Goal: Task Accomplishment & Management: Use online tool/utility

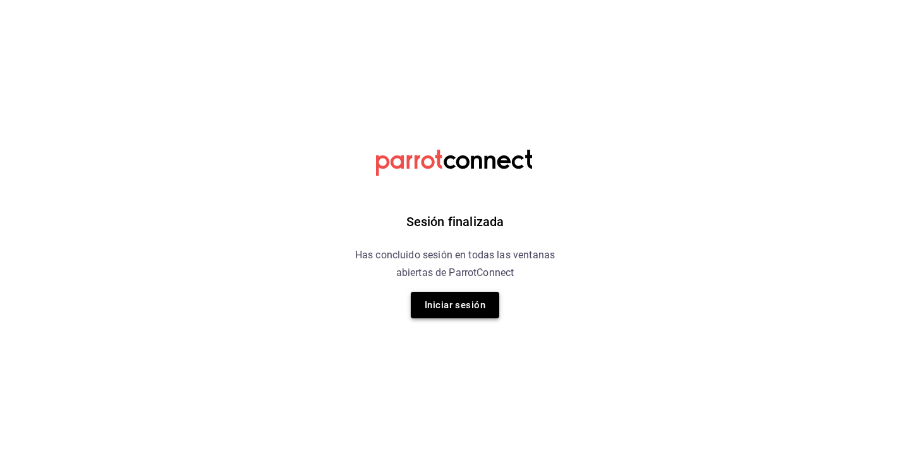
click at [436, 309] on button "Iniciar sesión" at bounding box center [455, 305] width 88 height 27
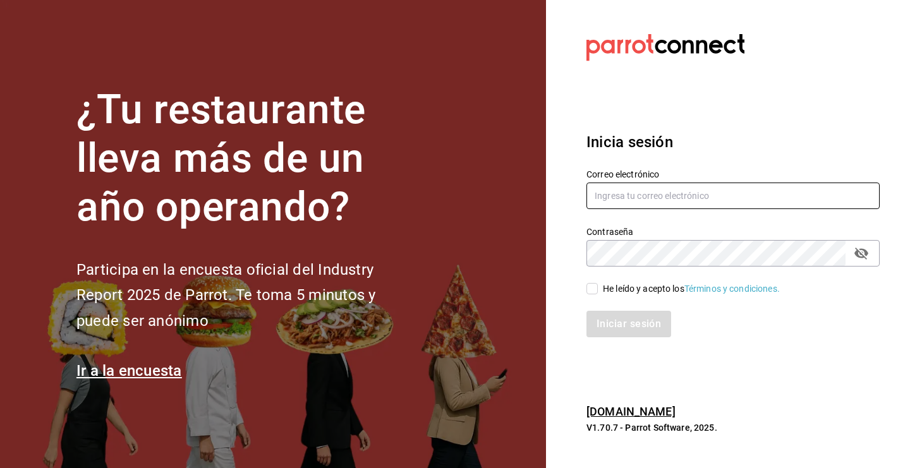
type input "[EMAIL_ADDRESS][DOMAIN_NAME]"
click at [589, 292] on input "He leído y acepto los Términos y condiciones." at bounding box center [591, 288] width 11 height 11
checkbox input "true"
click at [619, 333] on button "Iniciar sesión" at bounding box center [629, 324] width 86 height 27
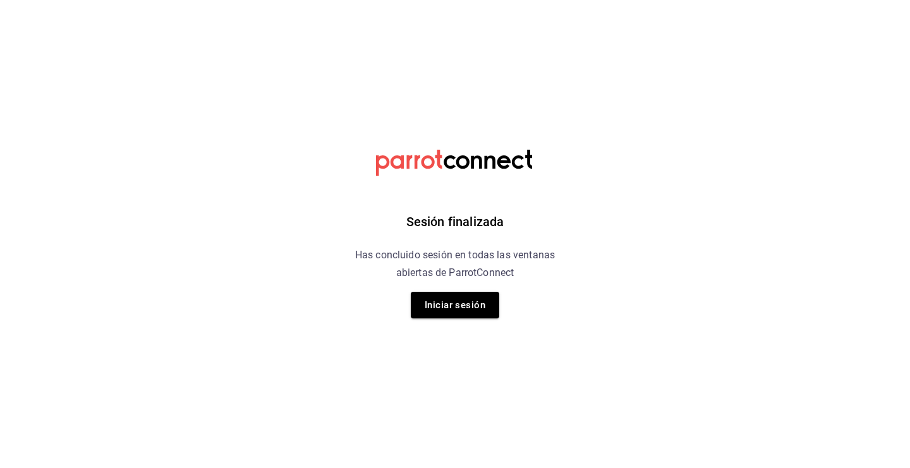
click at [450, 307] on button "Iniciar sesión" at bounding box center [455, 305] width 88 height 27
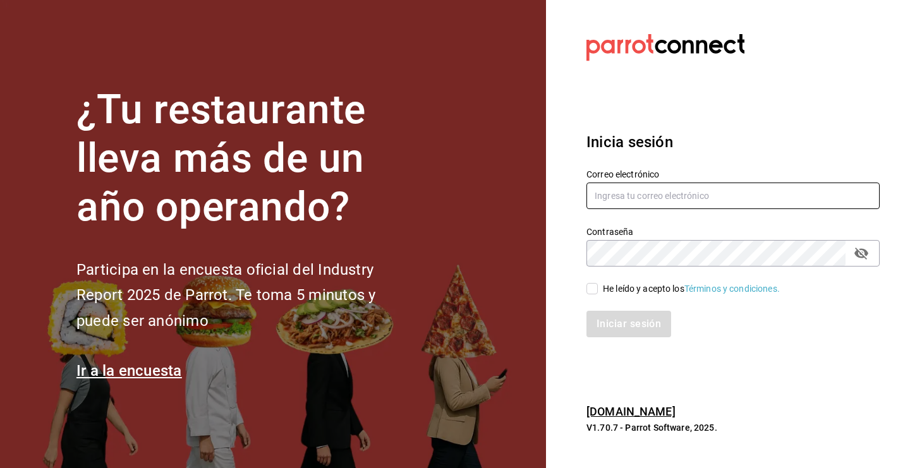
type input "kristoferdanielbautistamartine@gmail.com"
click at [589, 287] on input "He leído y acepto los Términos y condiciones." at bounding box center [591, 288] width 11 height 11
checkbox input "true"
click at [613, 325] on button "Iniciar sesión" at bounding box center [629, 324] width 86 height 27
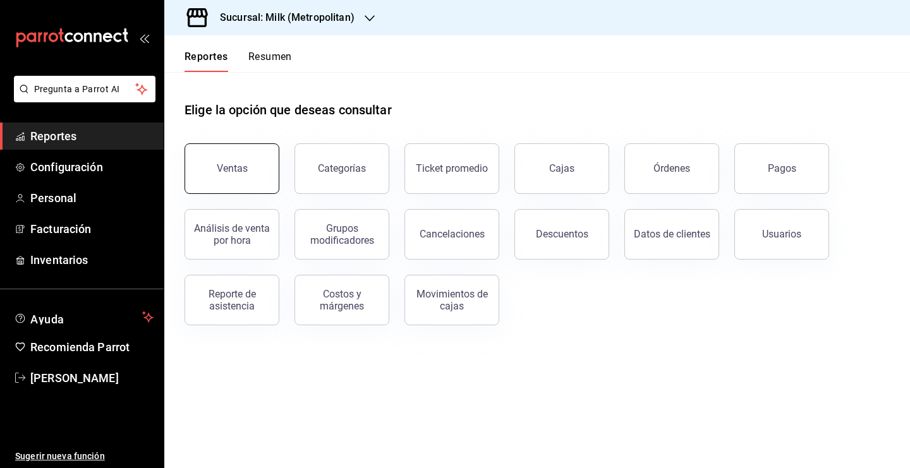
click at [248, 171] on button "Ventas" at bounding box center [231, 168] width 95 height 51
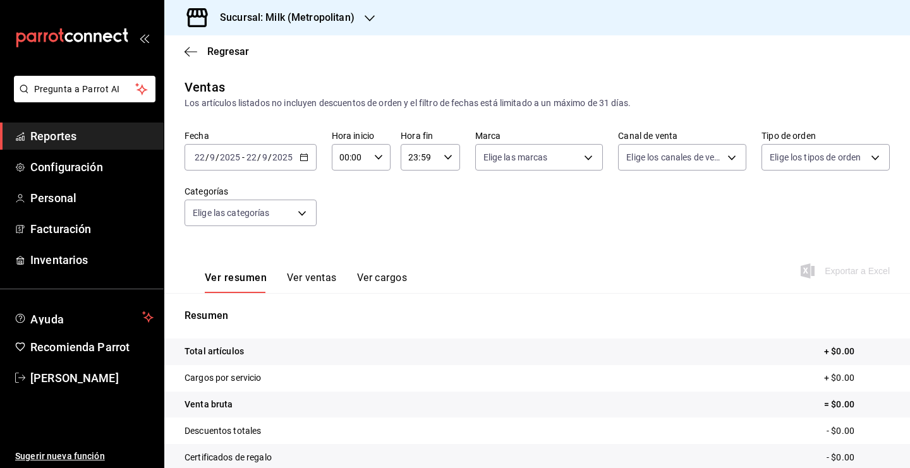
click at [300, 159] on \(Stroke\) "button" at bounding box center [304, 157] width 8 height 7
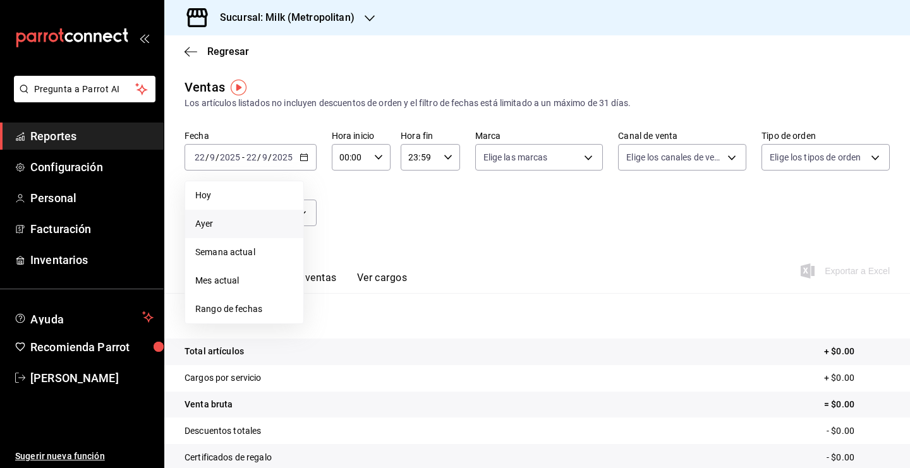
click at [231, 225] on span "Ayer" at bounding box center [244, 223] width 98 height 13
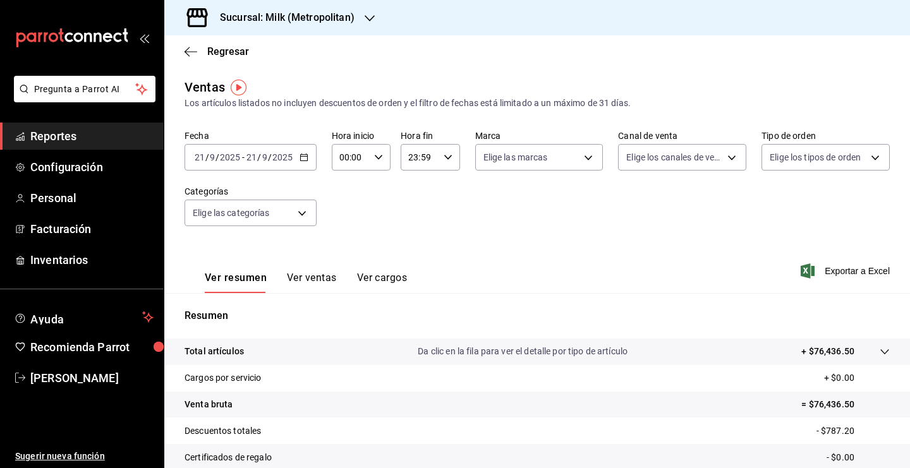
click at [872, 361] on tr "Total artículos Da clic en la fila para ver el detalle por tipo de artículo + $…" at bounding box center [536, 352] width 745 height 27
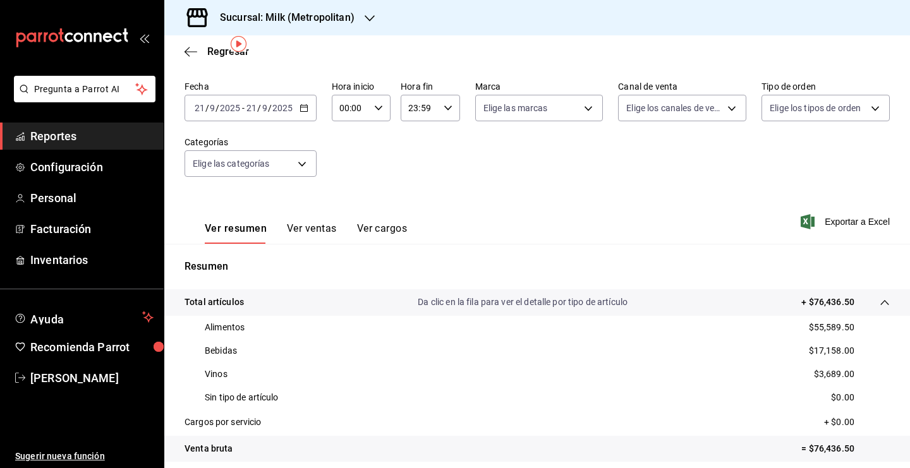
scroll to position [52, 0]
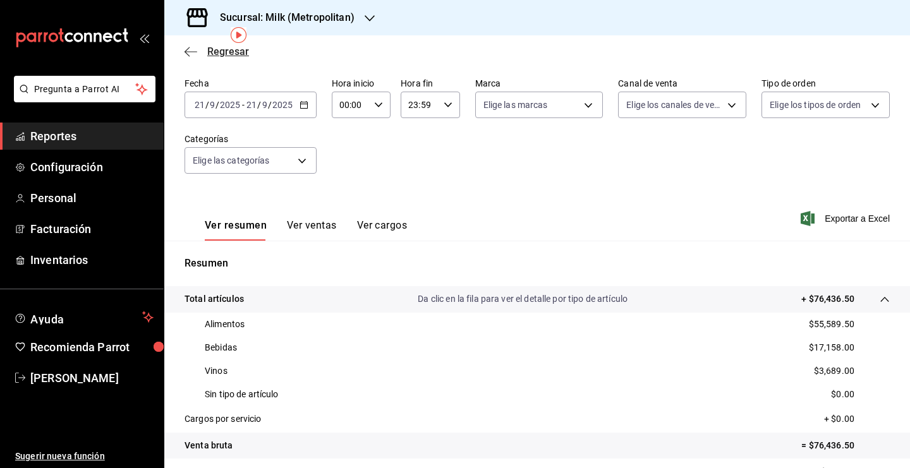
click at [223, 53] on span "Regresar" at bounding box center [228, 51] width 42 height 12
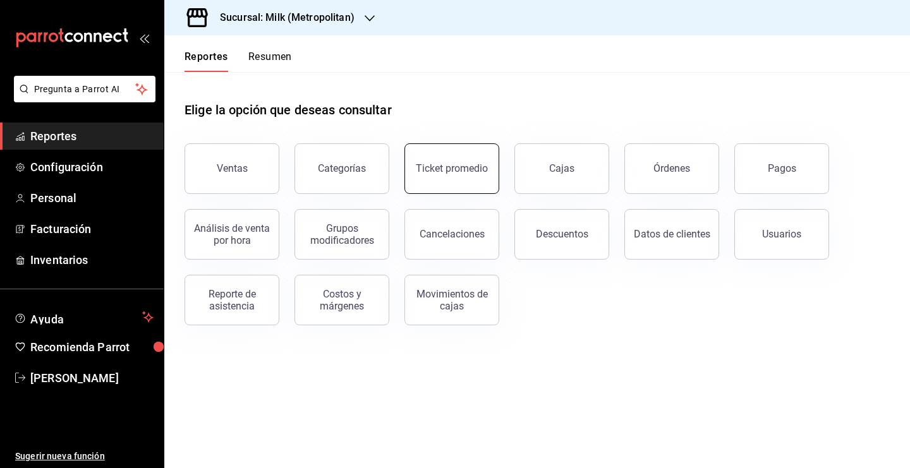
click at [463, 170] on div "Ticket promedio" at bounding box center [452, 168] width 72 height 12
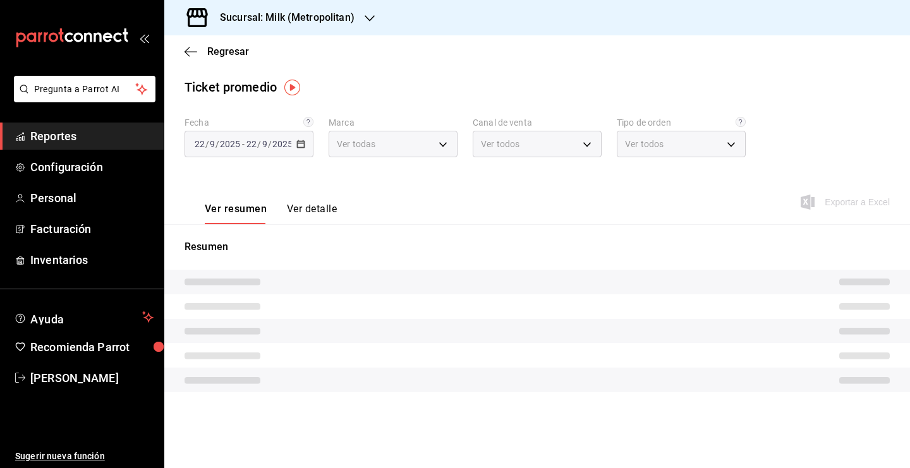
type input "57c9fc47-e65f-4221-a10c-96a6466a6251"
type input "PARROT,UBER_EATS,RAPPI,DIDI_FOOD,ONLINE"
type input "c6efb9bd-abd5-48a3-8783-83cc8f48df17,ac96d0b7-0302-404a-8271-ab3d4d47528d,08d44…"
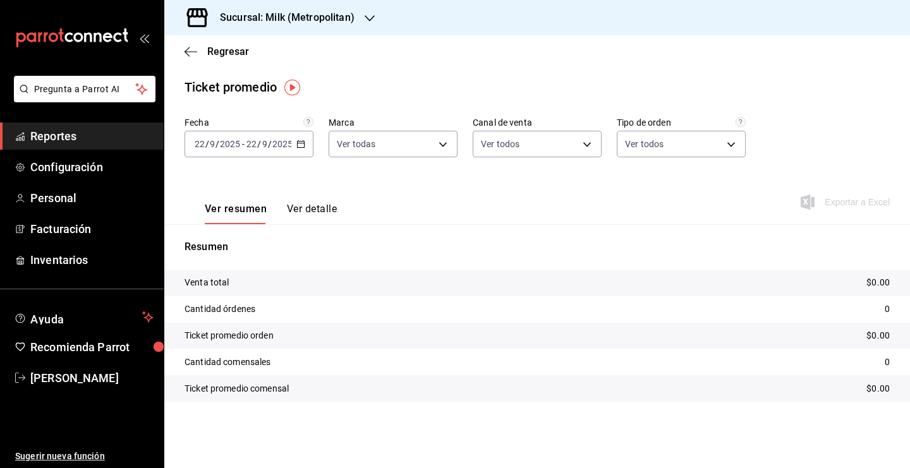
click at [301, 145] on icon "button" at bounding box center [300, 144] width 9 height 9
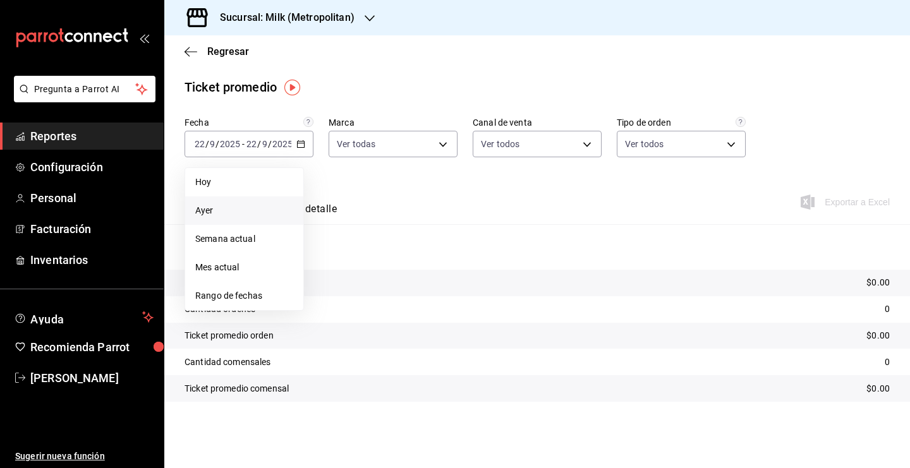
click at [234, 204] on span "Ayer" at bounding box center [244, 210] width 98 height 13
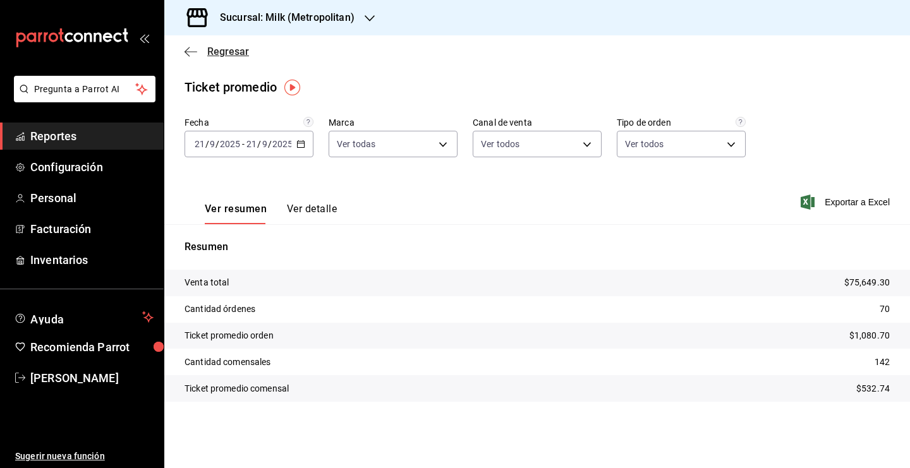
click at [229, 50] on span "Regresar" at bounding box center [228, 51] width 42 height 12
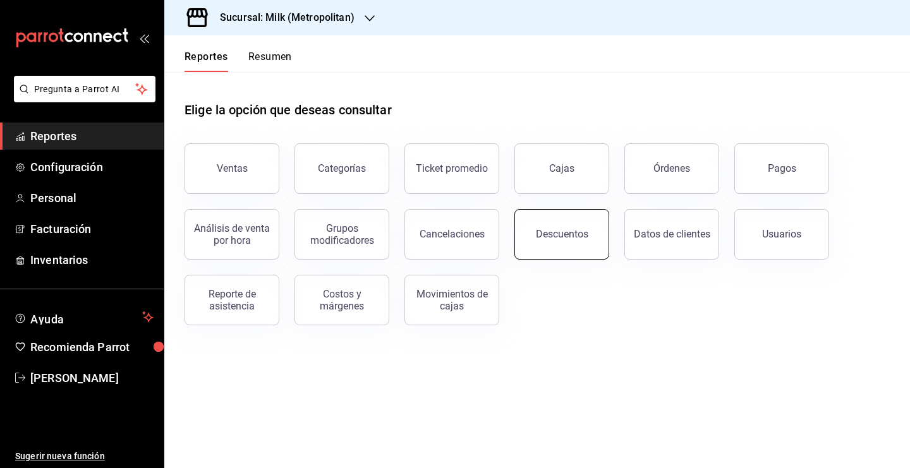
click at [540, 249] on button "Descuentos" at bounding box center [561, 234] width 95 height 51
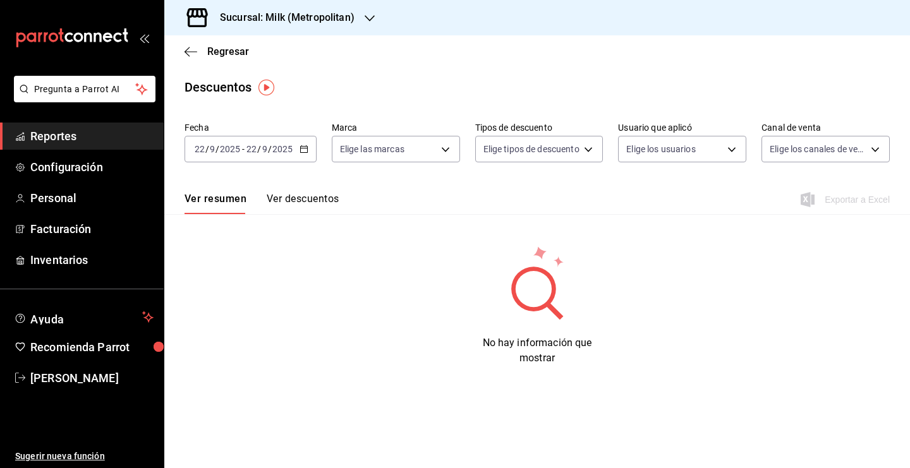
click at [291, 145] on input "2025" at bounding box center [282, 149] width 21 height 10
click at [306, 152] on icon "button" at bounding box center [303, 149] width 9 height 9
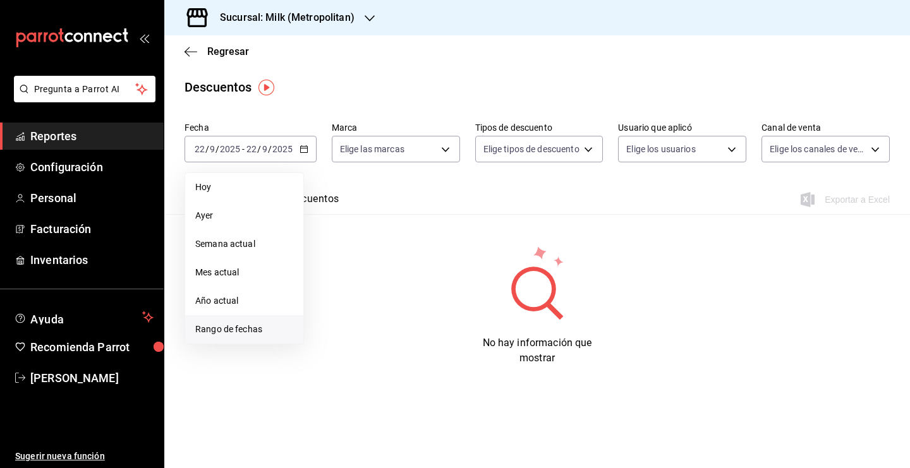
click at [234, 327] on span "Rango de fechas" at bounding box center [244, 329] width 98 height 13
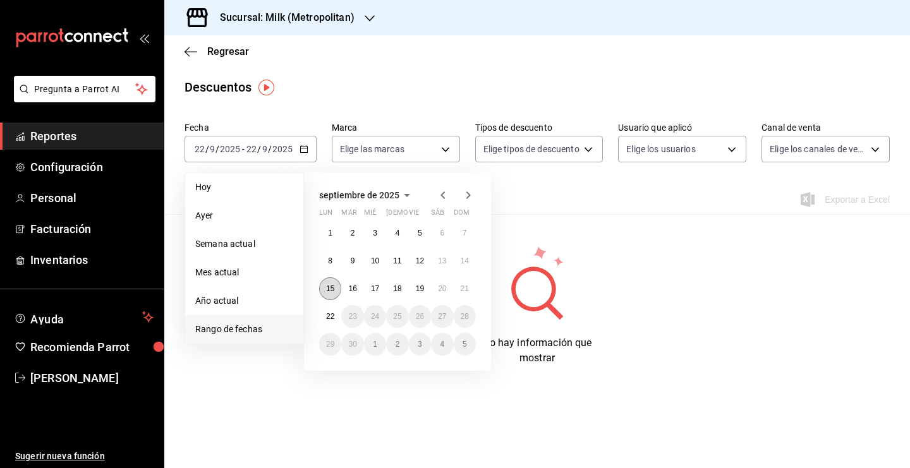
click at [334, 288] on abbr "15" at bounding box center [330, 288] width 8 height 9
click at [335, 323] on button "22" at bounding box center [330, 316] width 22 height 23
